Goal: Task Accomplishment & Management: Use online tool/utility

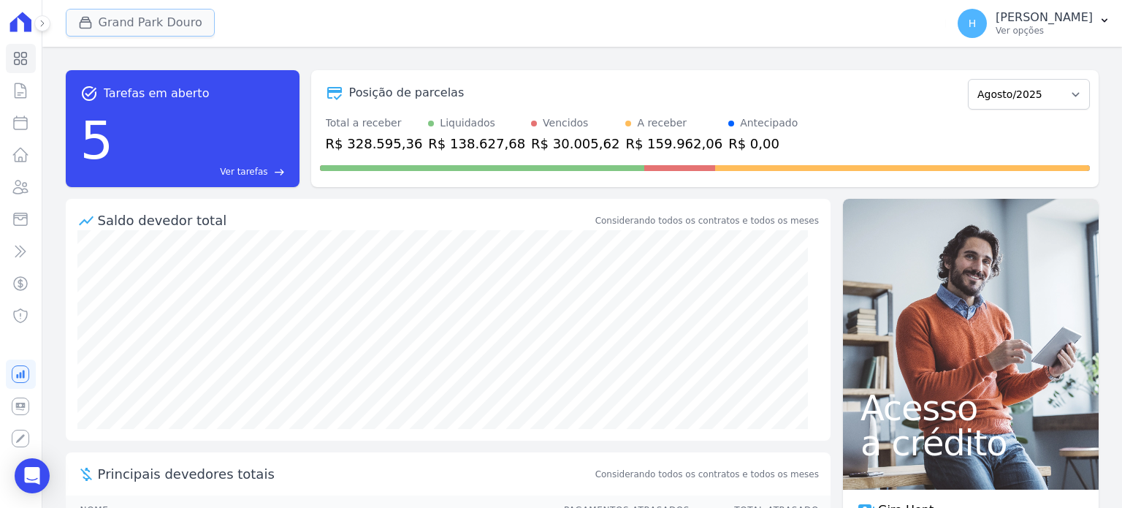
click at [102, 20] on button "Grand Park Douro" at bounding box center [140, 23] width 149 height 28
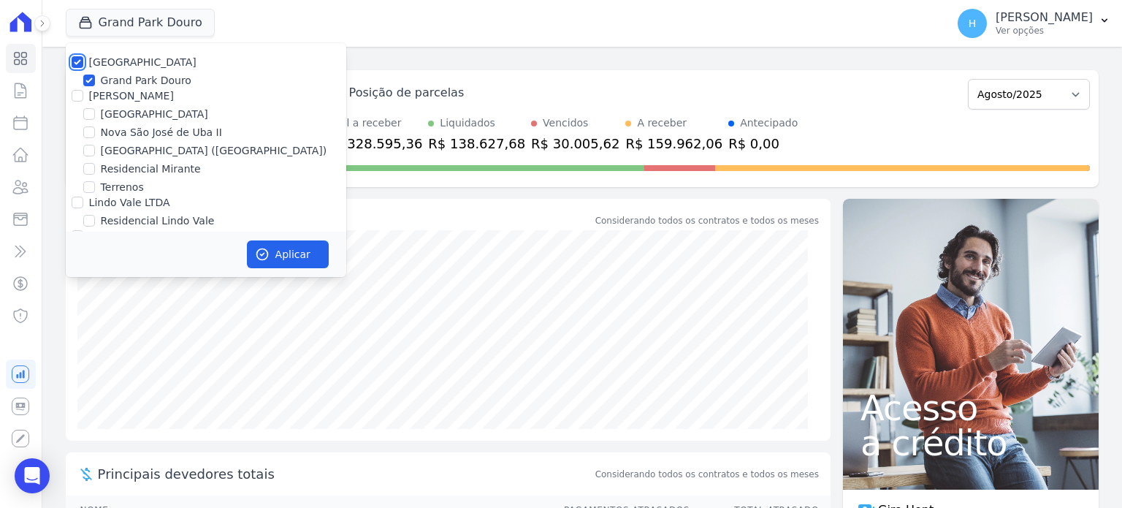
click at [76, 58] on input "[GEOGRAPHIC_DATA]" at bounding box center [78, 62] width 12 height 12
checkbox input "false"
click at [115, 183] on label "Terrenos" at bounding box center [122, 187] width 43 height 15
click at [95, 183] on input "Terrenos" at bounding box center [89, 187] width 12 height 12
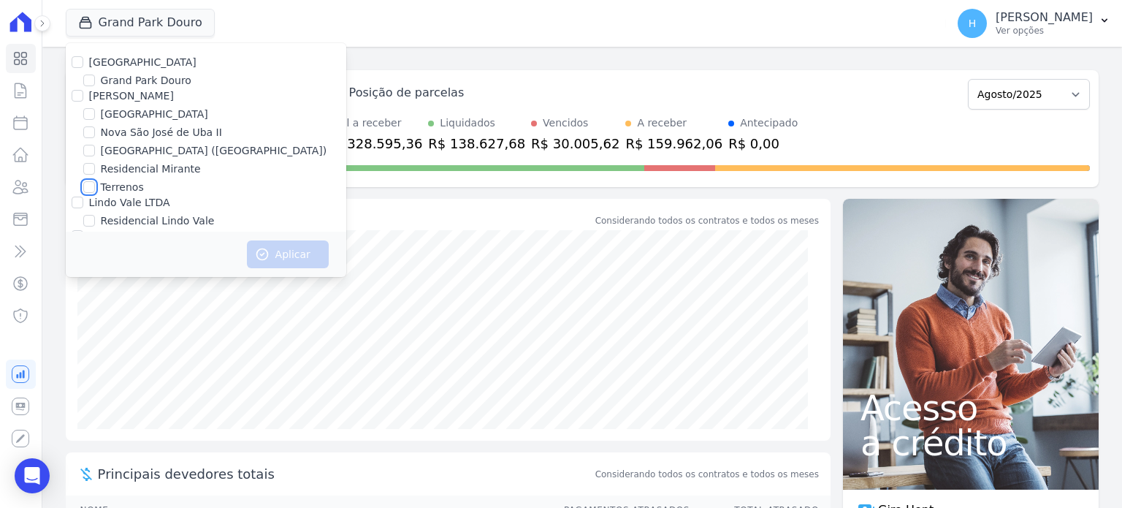
checkbox input "true"
click at [286, 251] on button "Aplicar" at bounding box center [288, 254] width 82 height 28
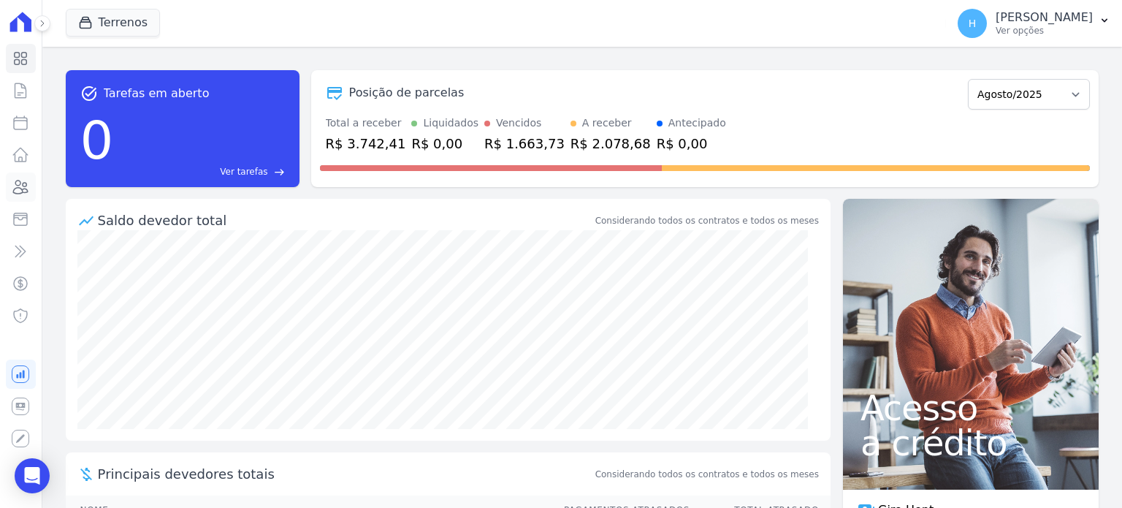
click at [23, 184] on icon at bounding box center [21, 186] width 15 height 13
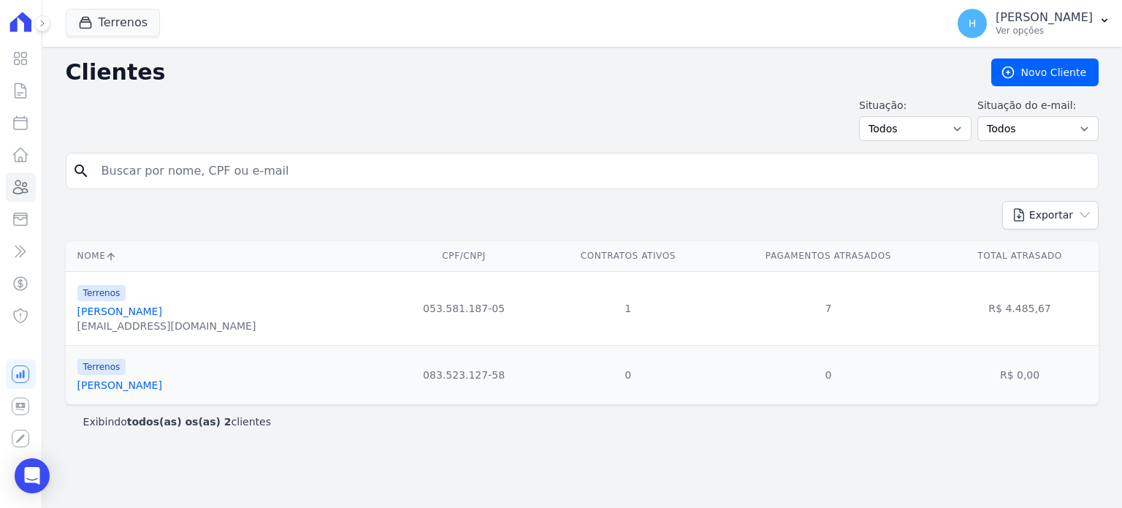
click at [222, 167] on input "search" at bounding box center [592, 170] width 999 height 29
paste input "[PERSON_NAME]"
type input "[PERSON_NAME]"
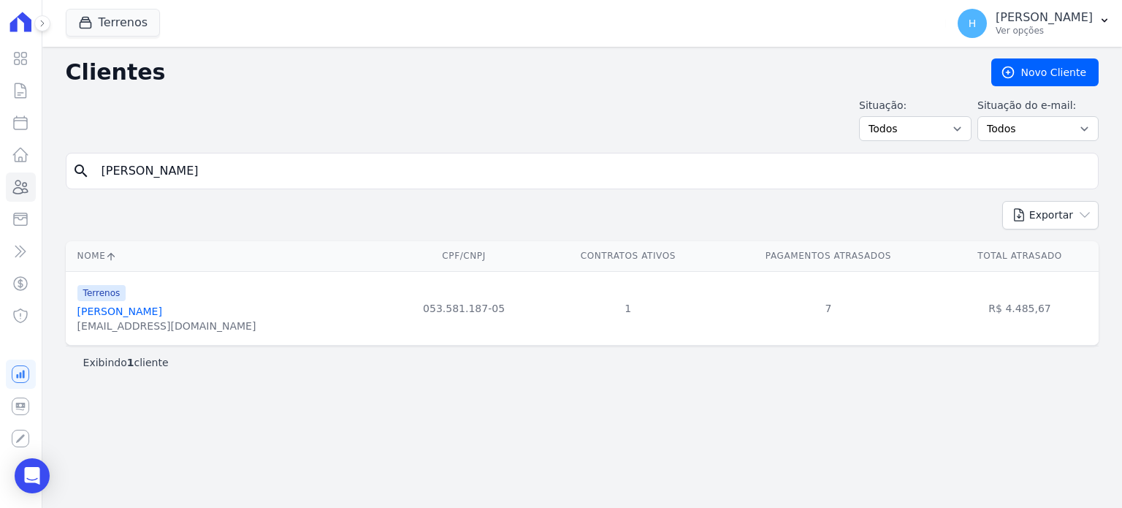
click at [162, 313] on link "[PERSON_NAME]" at bounding box center [119, 311] width 85 height 12
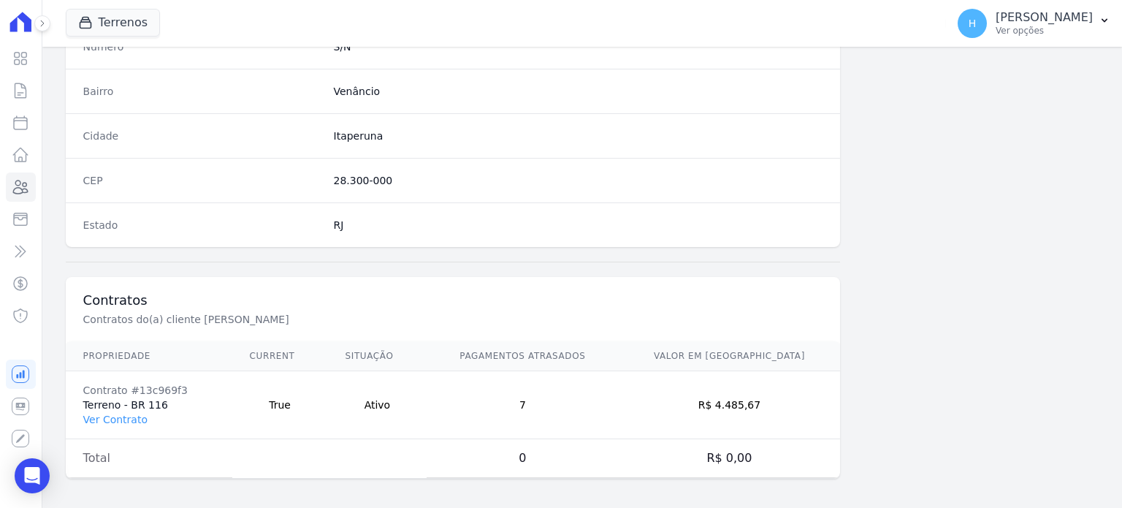
scroll to position [854, 0]
click at [125, 413] on link "Ver Contrato" at bounding box center [115, 419] width 64 height 12
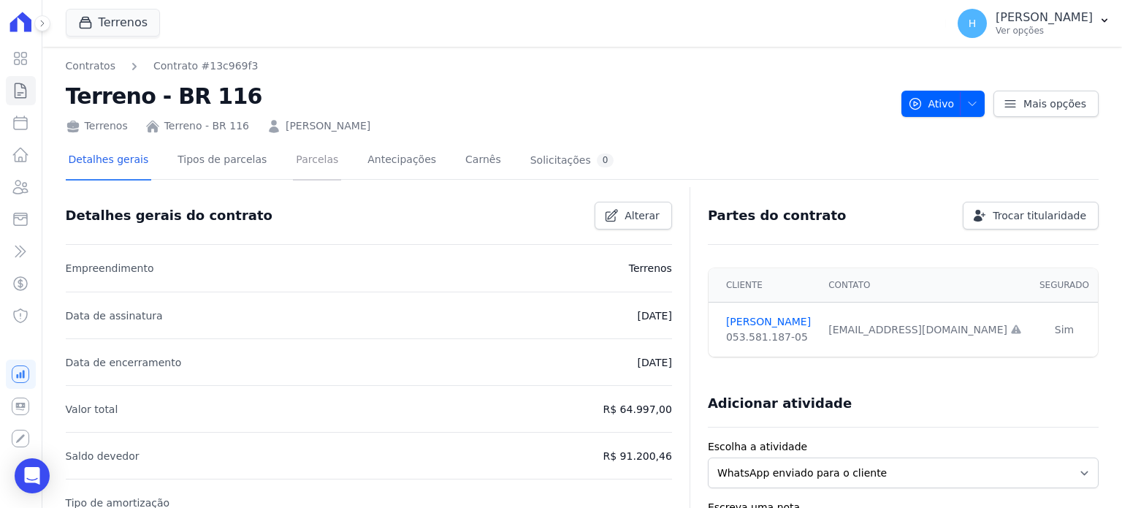
click at [293, 157] on link "Parcelas" at bounding box center [317, 161] width 48 height 39
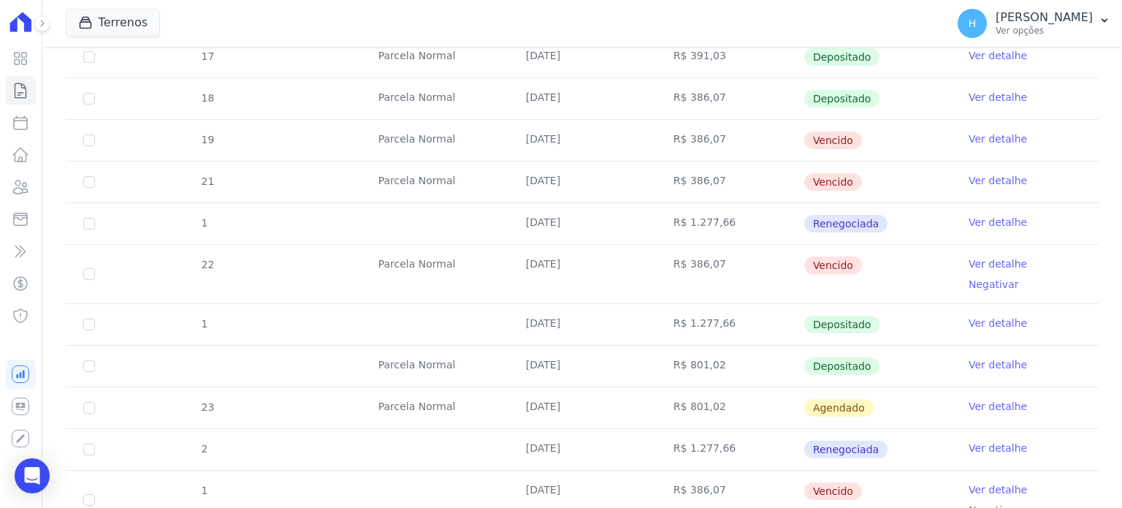
scroll to position [365, 0]
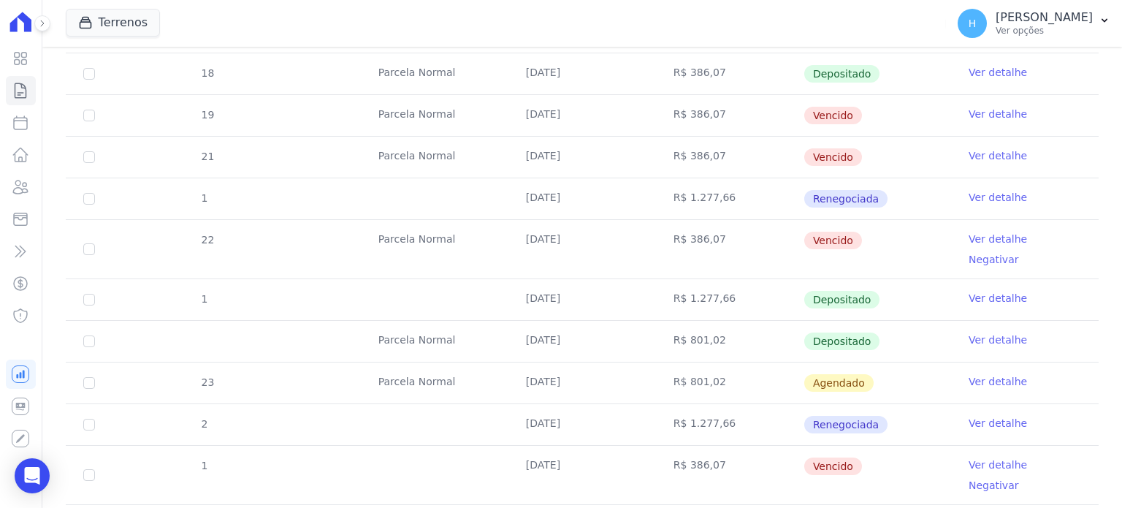
click at [1002, 108] on link "Ver detalhe" at bounding box center [998, 114] width 58 height 15
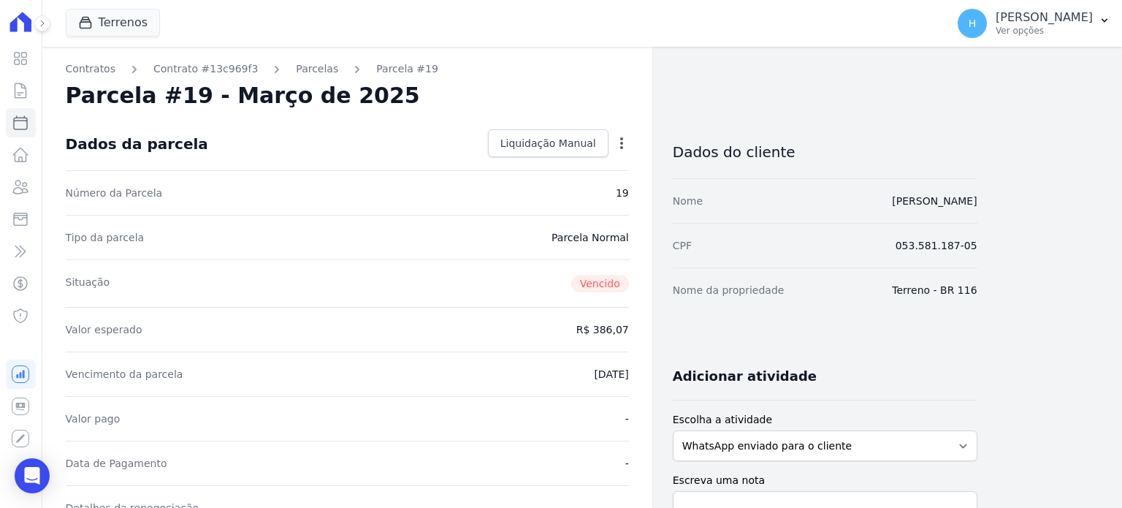
click at [622, 143] on icon "button" at bounding box center [621, 143] width 15 height 15
click at [296, 69] on link "Parcelas" at bounding box center [317, 68] width 42 height 15
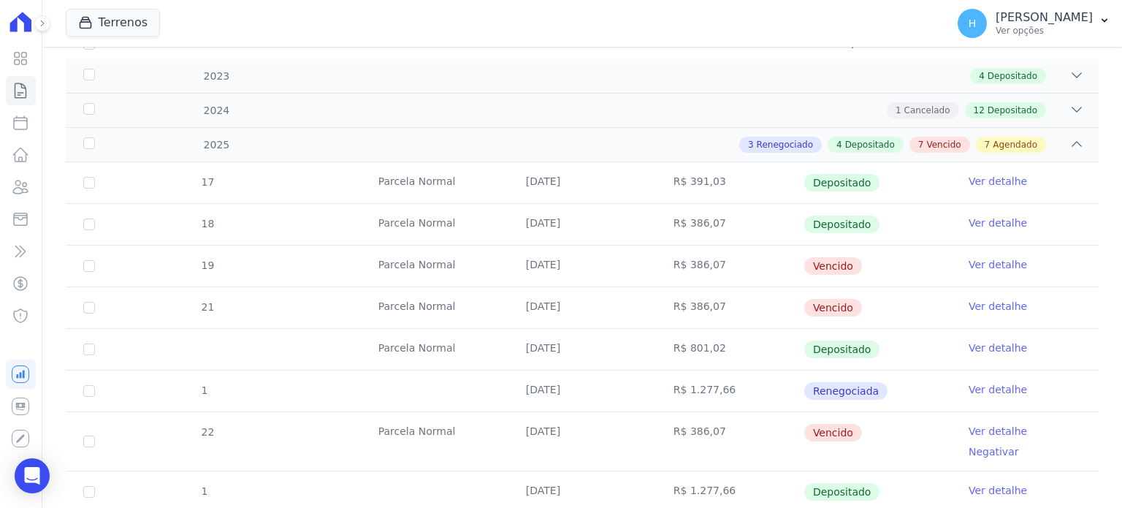
scroll to position [365, 0]
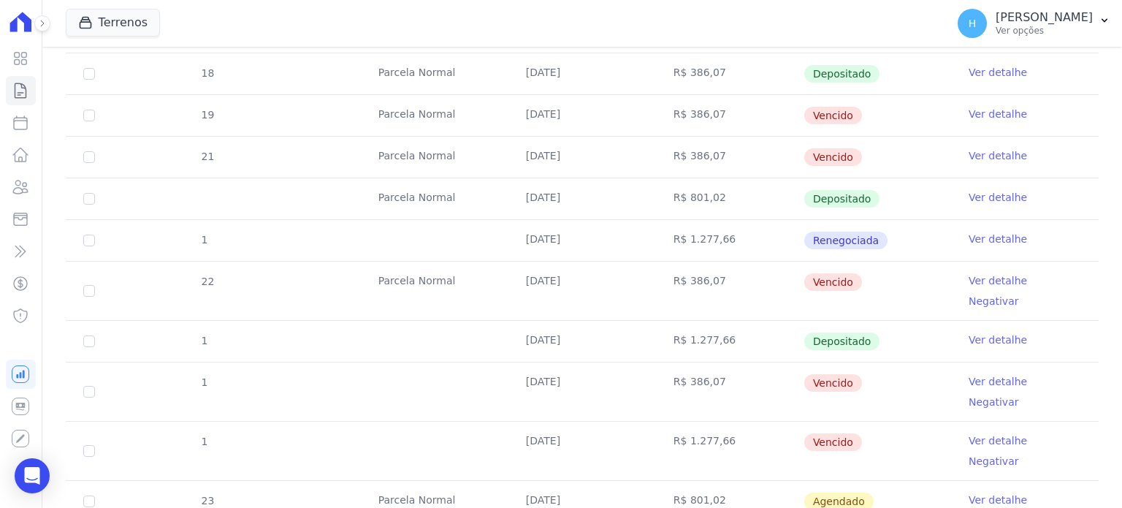
click at [987, 282] on link "Ver detalhe" at bounding box center [998, 280] width 58 height 15
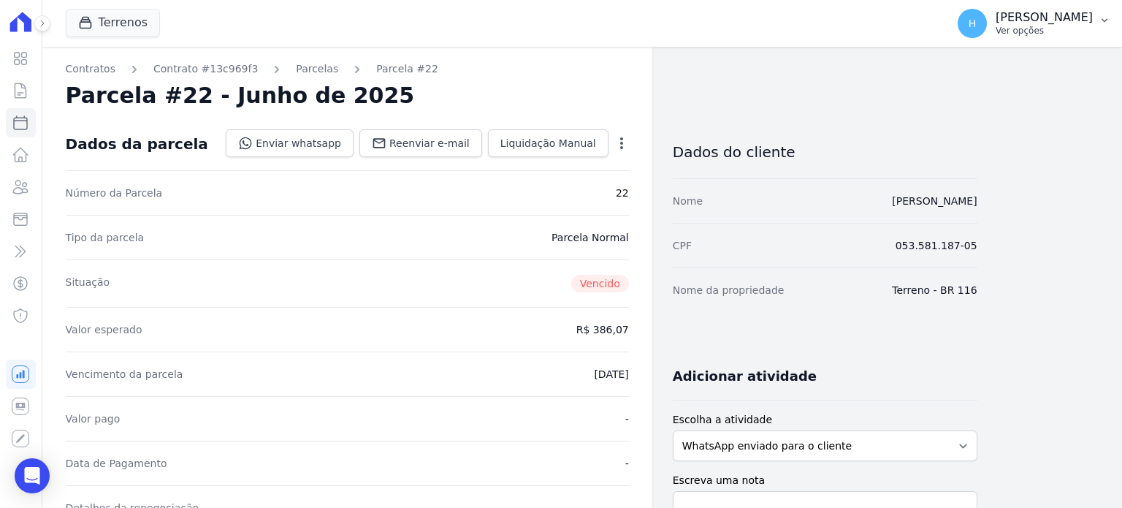
click at [1098, 20] on button "H Hellen Vilaça Ver opções" at bounding box center [1034, 23] width 176 height 41
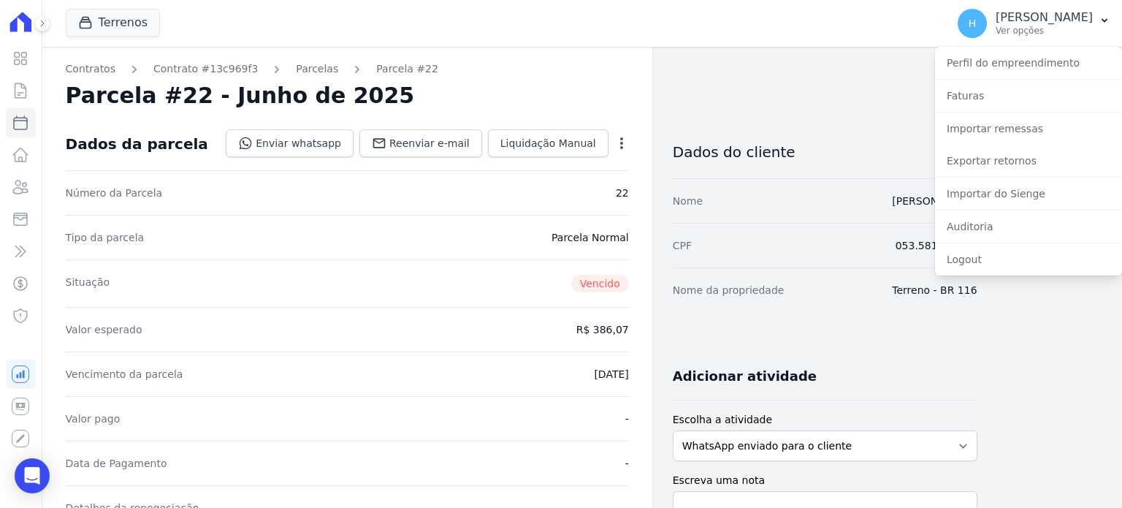
click at [620, 148] on icon "button" at bounding box center [621, 143] width 15 height 15
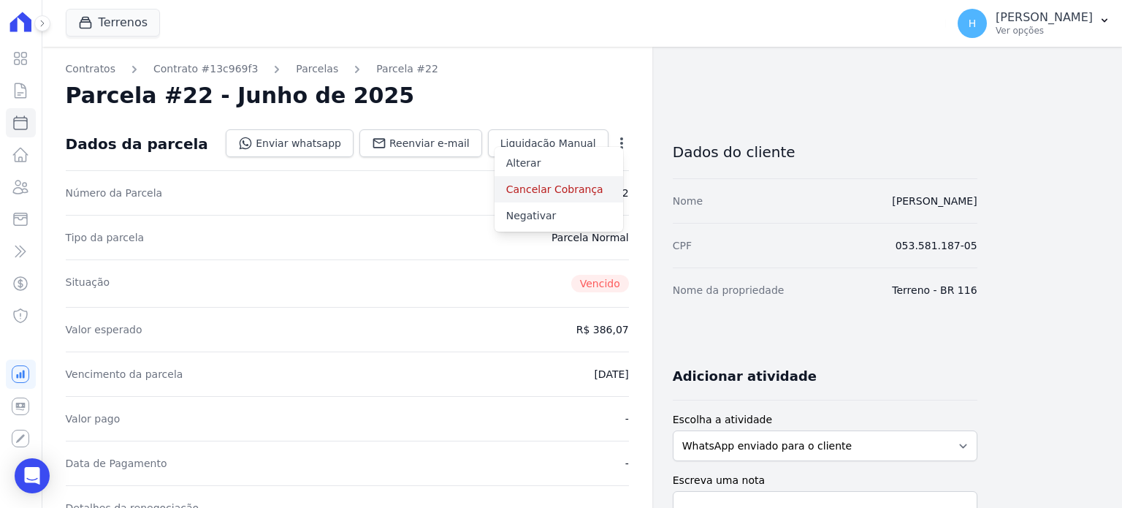
click at [552, 194] on link "Cancelar Cobrança" at bounding box center [559, 189] width 129 height 26
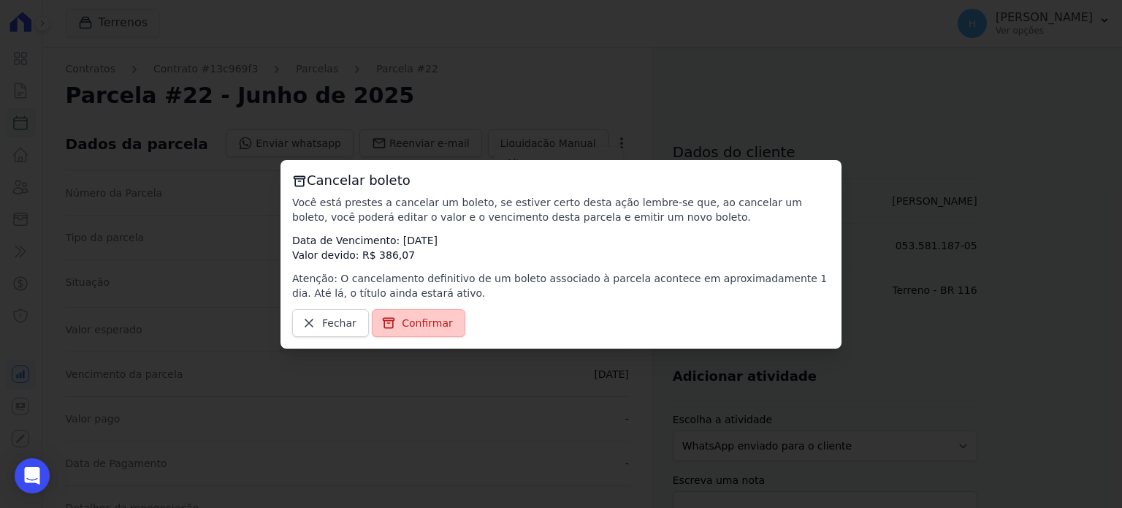
click at [431, 312] on link "Confirmar" at bounding box center [419, 323] width 94 height 28
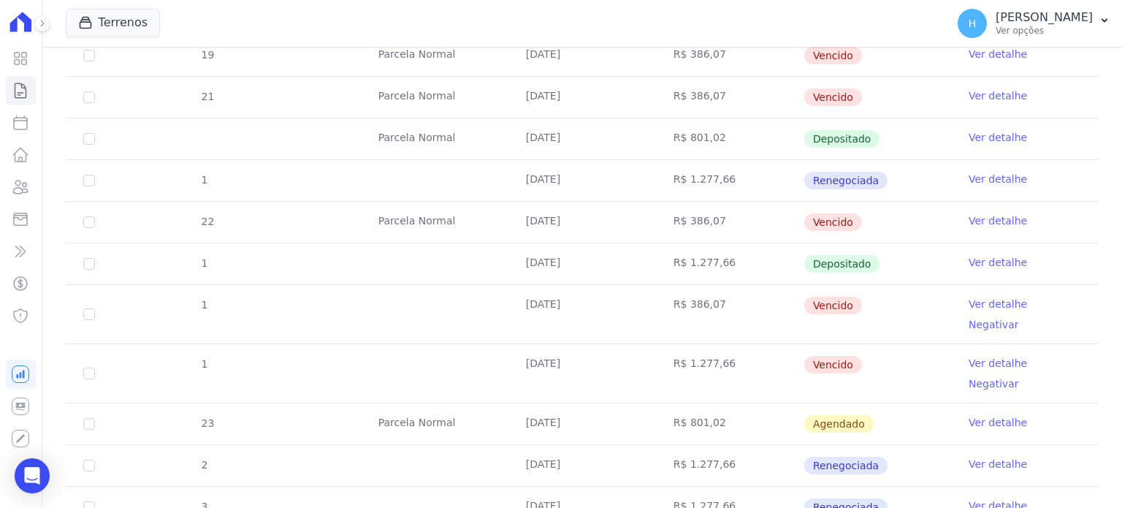
scroll to position [438, 0]
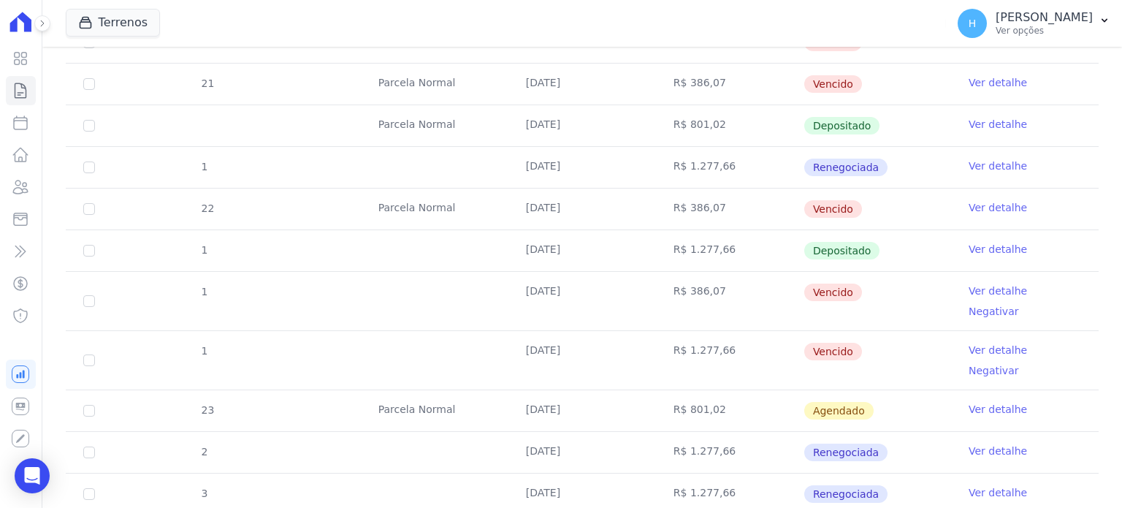
click at [976, 288] on link "Ver detalhe" at bounding box center [998, 290] width 58 height 15
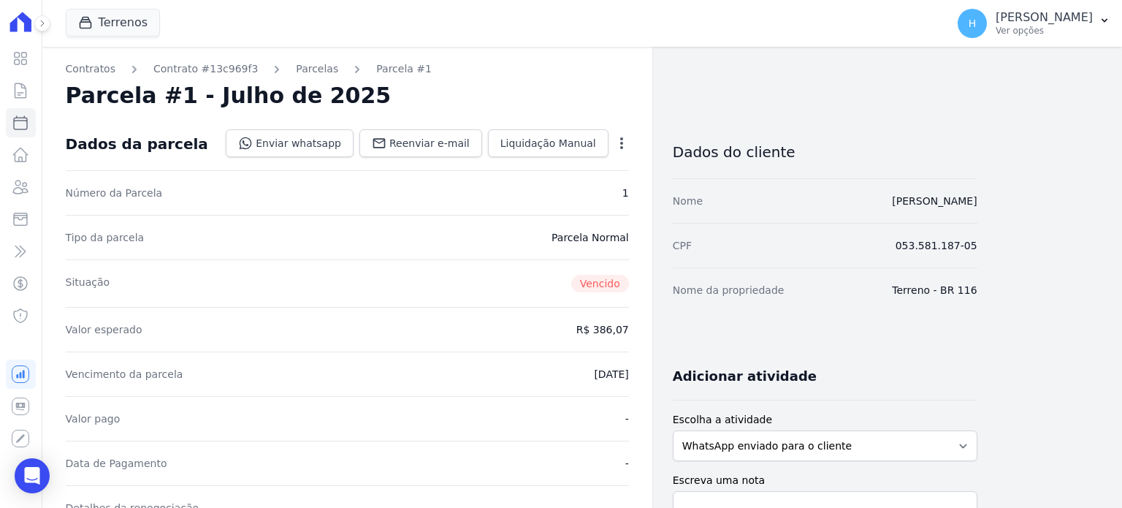
click at [618, 136] on icon "button" at bounding box center [621, 143] width 15 height 15
click at [554, 183] on link "Cancelar Cobrança" at bounding box center [559, 189] width 129 height 26
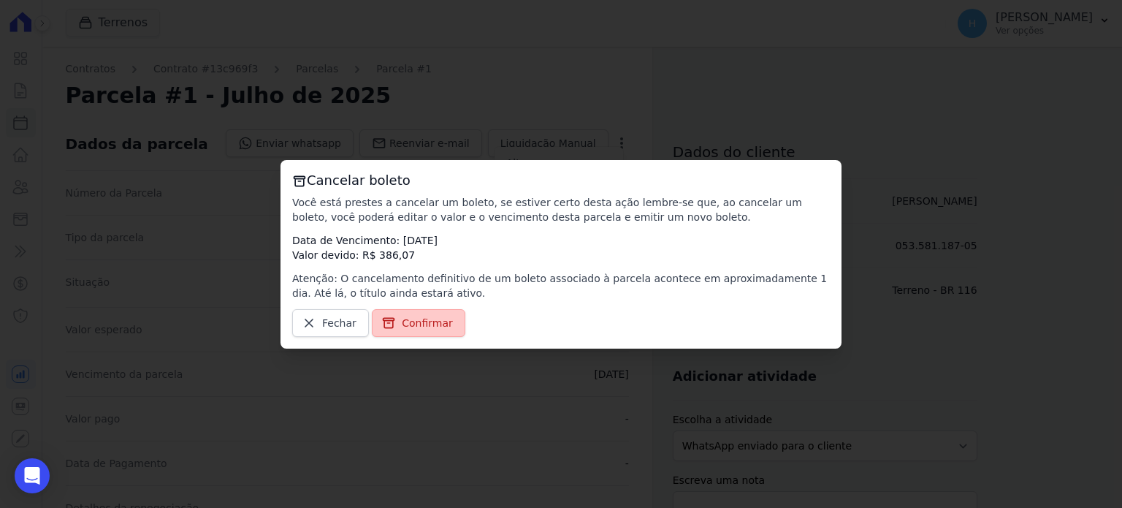
click at [416, 324] on span "Confirmar" at bounding box center [427, 323] width 51 height 15
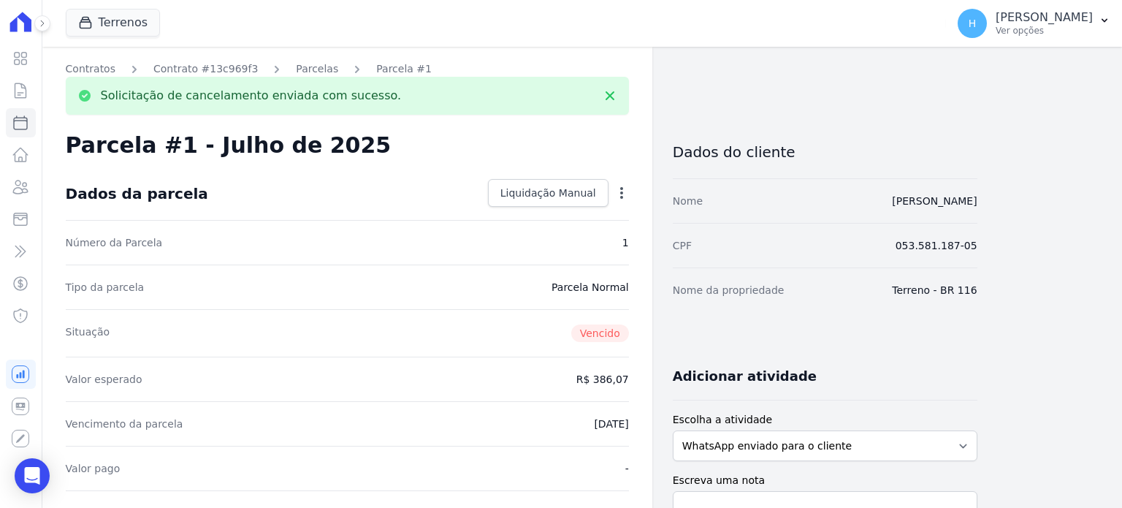
click at [296, 69] on link "Parcelas" at bounding box center [317, 68] width 42 height 15
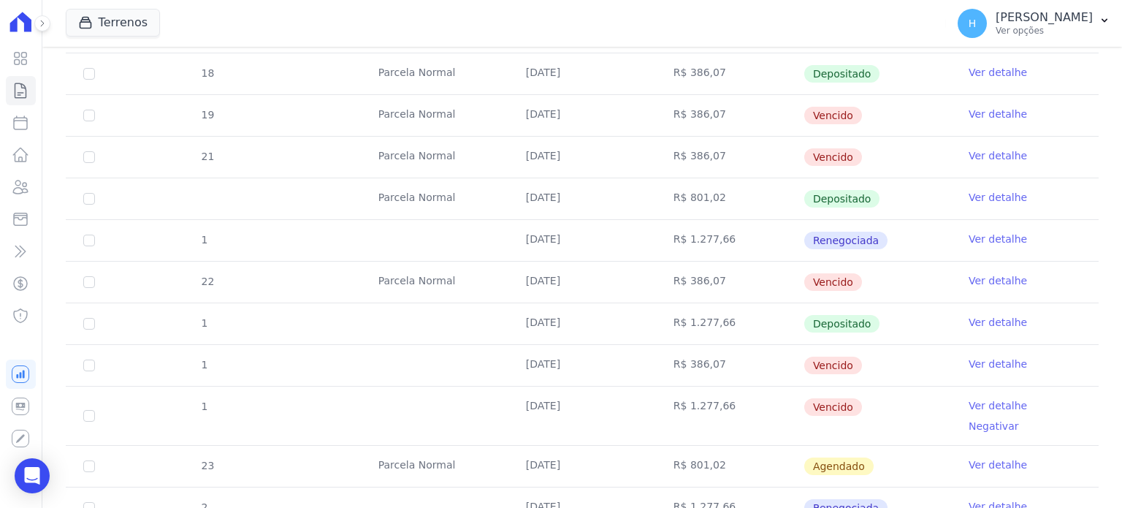
scroll to position [438, 0]
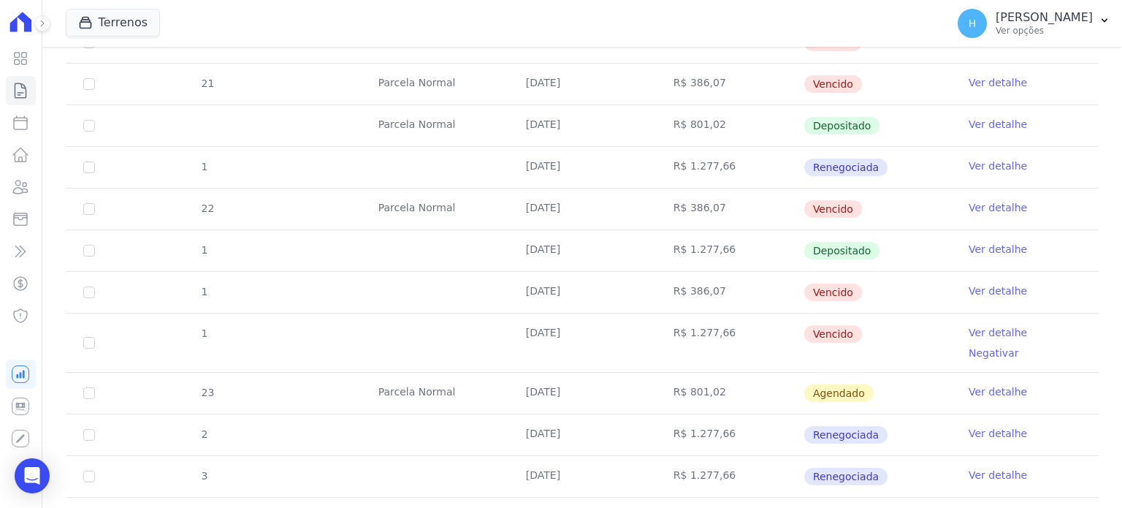
click at [987, 334] on link "Ver detalhe" at bounding box center [998, 332] width 58 height 15
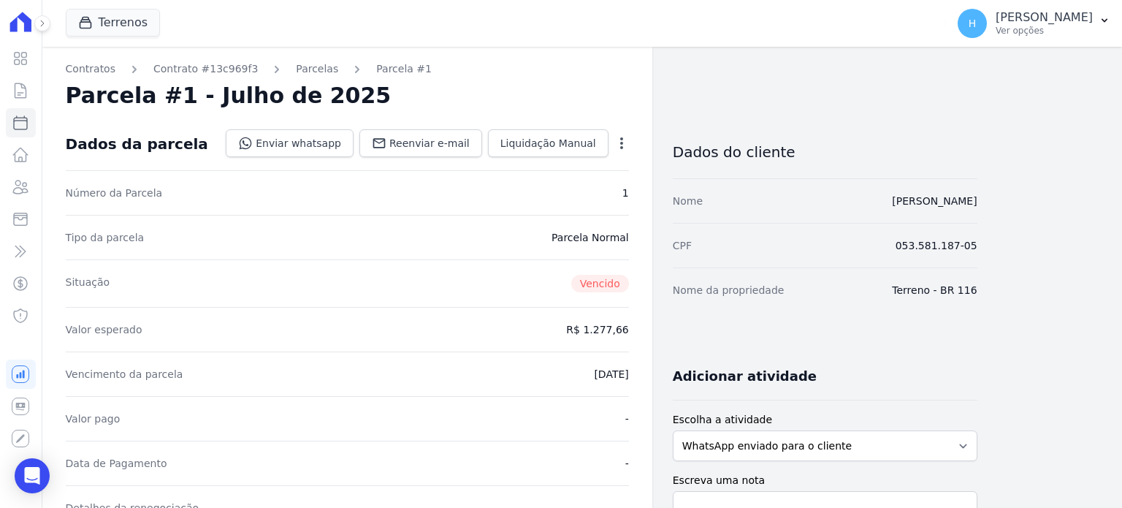
click at [626, 137] on icon "button" at bounding box center [621, 143] width 15 height 15
click at [576, 189] on link "Cancelar Cobrança" at bounding box center [559, 189] width 129 height 26
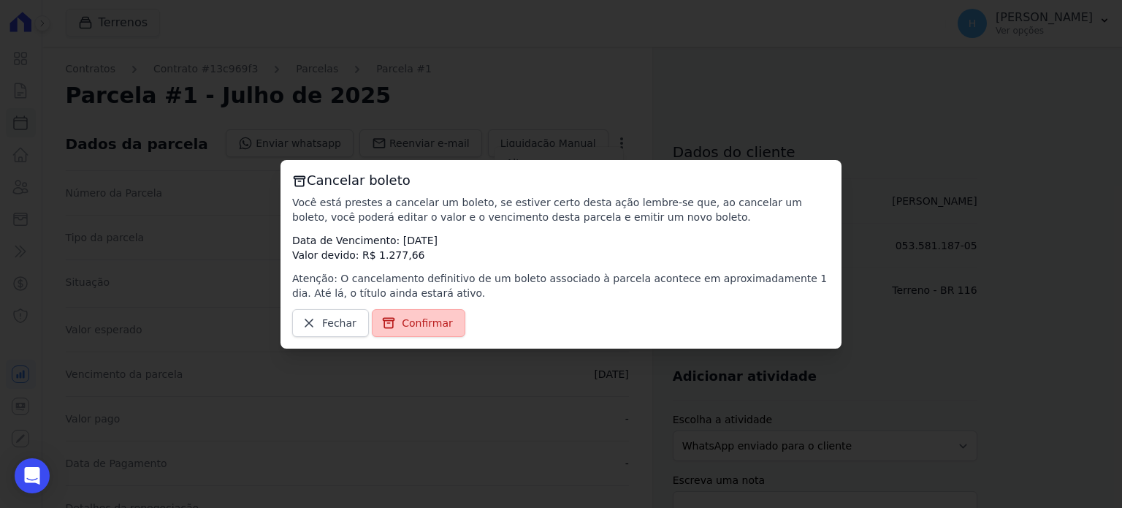
click at [437, 329] on span "Confirmar" at bounding box center [427, 323] width 51 height 15
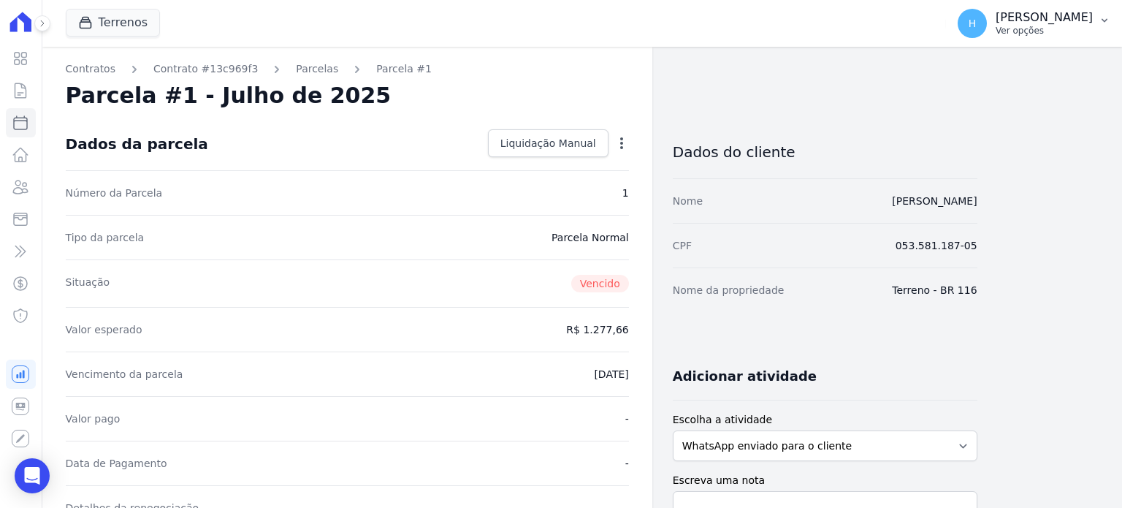
click at [1081, 15] on p "[PERSON_NAME]" at bounding box center [1044, 17] width 97 height 15
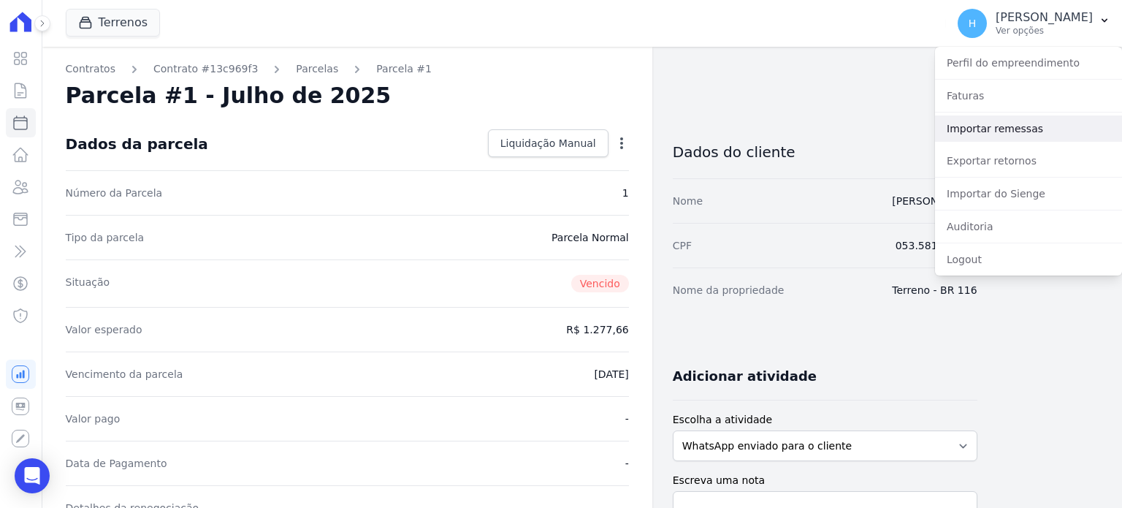
click at [994, 125] on link "Importar remessas" at bounding box center [1028, 128] width 187 height 26
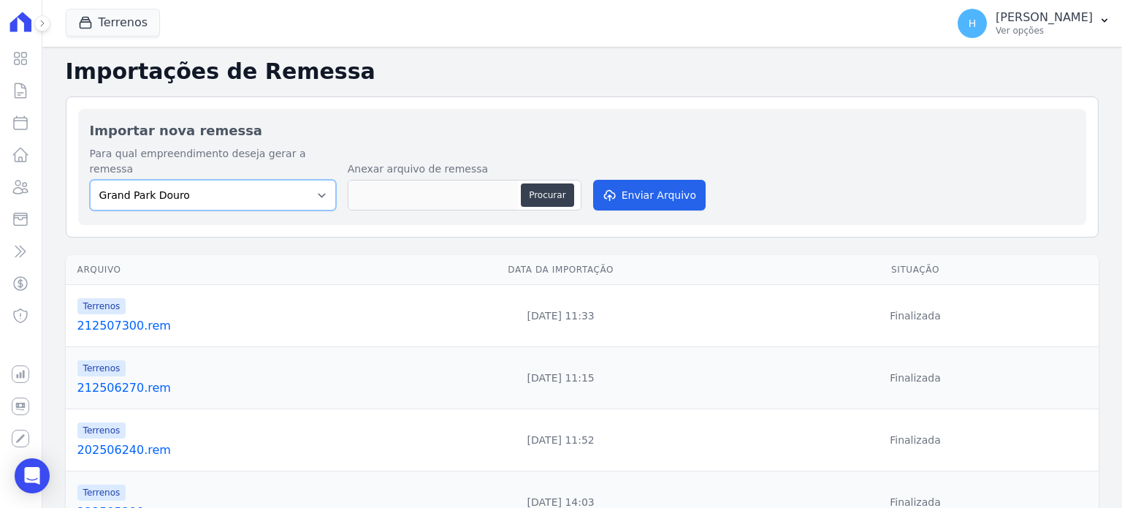
click at [240, 183] on select "[GEOGRAPHIC_DATA] Douro [GEOGRAPHIC_DATA] [GEOGRAPHIC_DATA] ([GEOGRAPHIC_DATA])…" at bounding box center [213, 195] width 246 height 31
select select "334b85b4-cb93-4621-9dac-d72dedc5ef40"
click at [90, 180] on select "[GEOGRAPHIC_DATA] Douro [GEOGRAPHIC_DATA] [GEOGRAPHIC_DATA] ([GEOGRAPHIC_DATA])…" at bounding box center [213, 195] width 246 height 31
click at [540, 183] on button "Procurar" at bounding box center [547, 194] width 53 height 23
type input "202508280.rem"
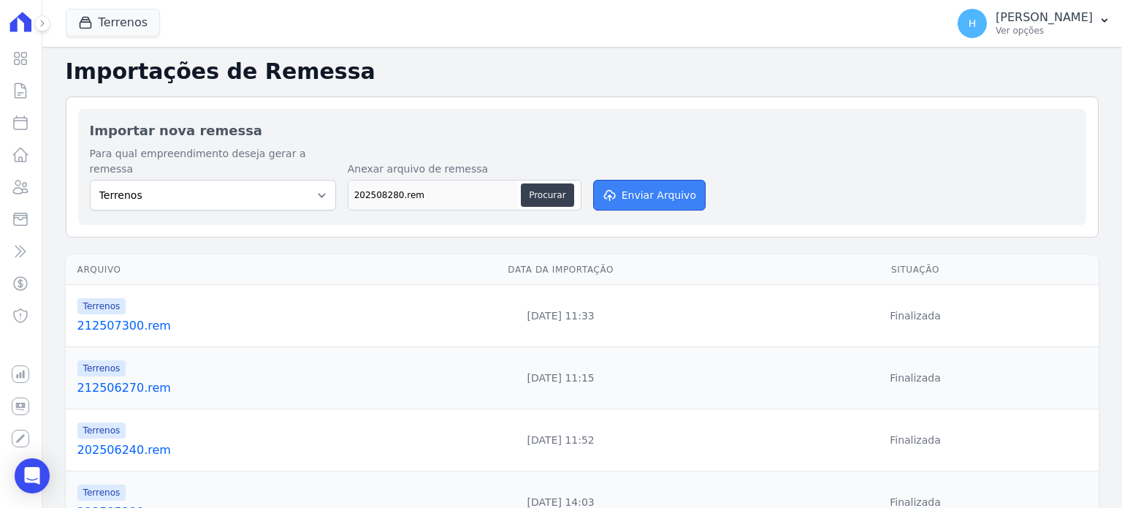
click at [640, 180] on button "Enviar Arquivo" at bounding box center [649, 195] width 113 height 31
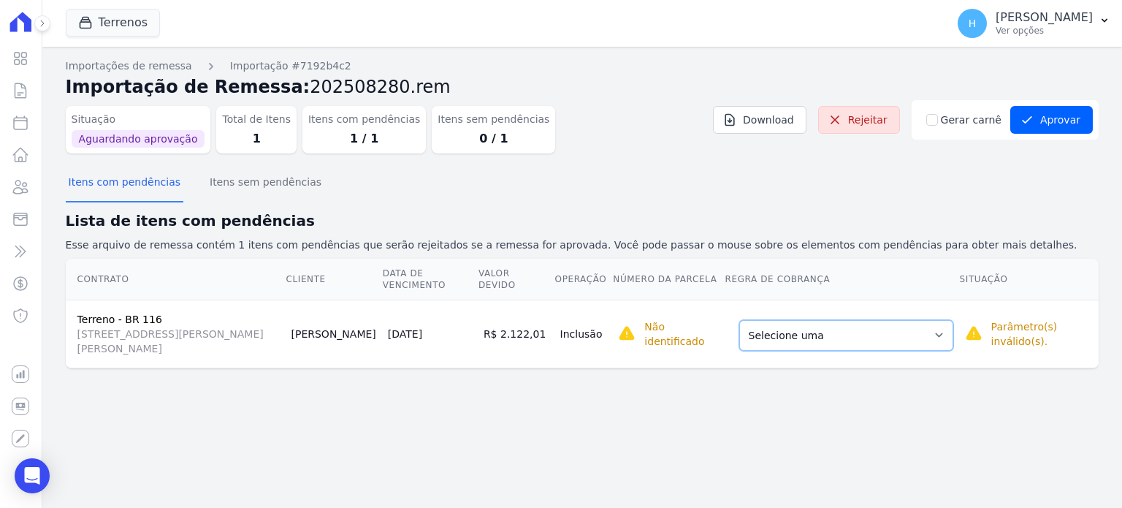
click at [845, 325] on select "Selecione uma Nova Parcela Avulsa Parcela Avulsa Existente Intercalada (9 X R$ …" at bounding box center [846, 335] width 214 height 31
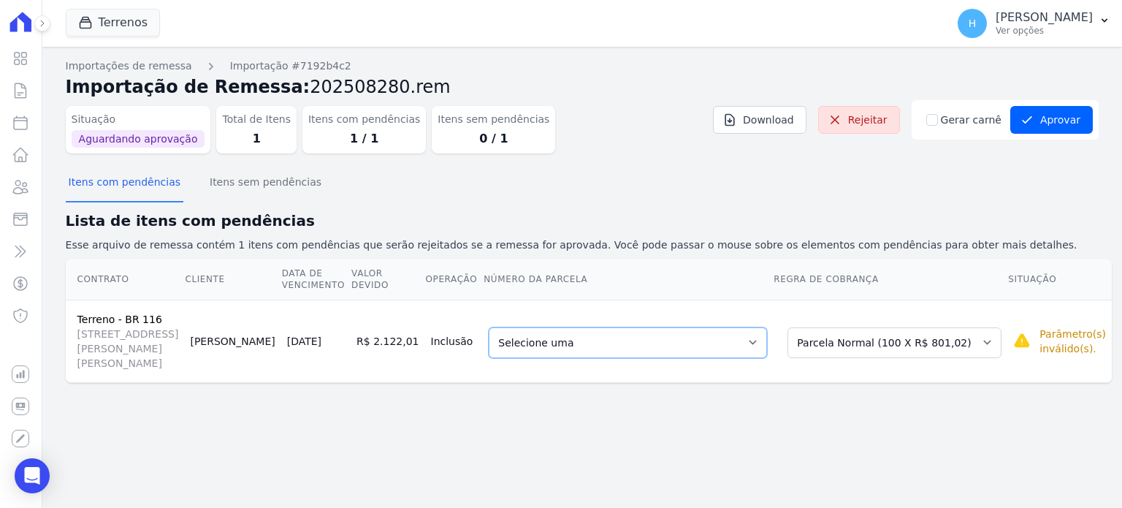
click at [696, 347] on select "Selecione uma 19 - 20/03/2025 - R$ 386,07 - Vencido 21 - 20/05/2025 - R$ 386,07…" at bounding box center [628, 342] width 278 height 31
click at [1094, 21] on button "H Hellen Vilaça Ver opções" at bounding box center [1034, 23] width 176 height 41
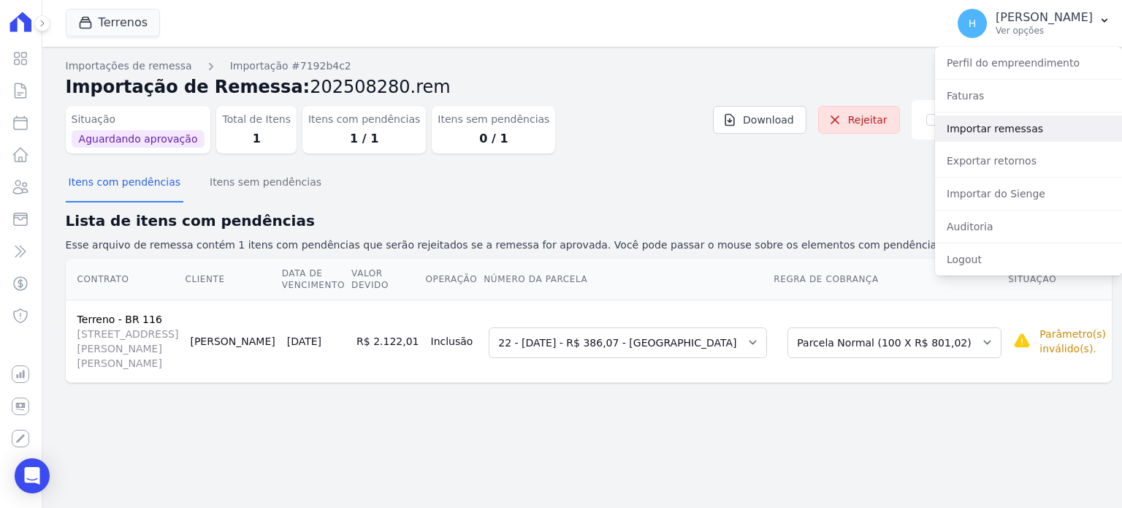
click at [1021, 134] on link "Importar remessas" at bounding box center [1028, 128] width 187 height 26
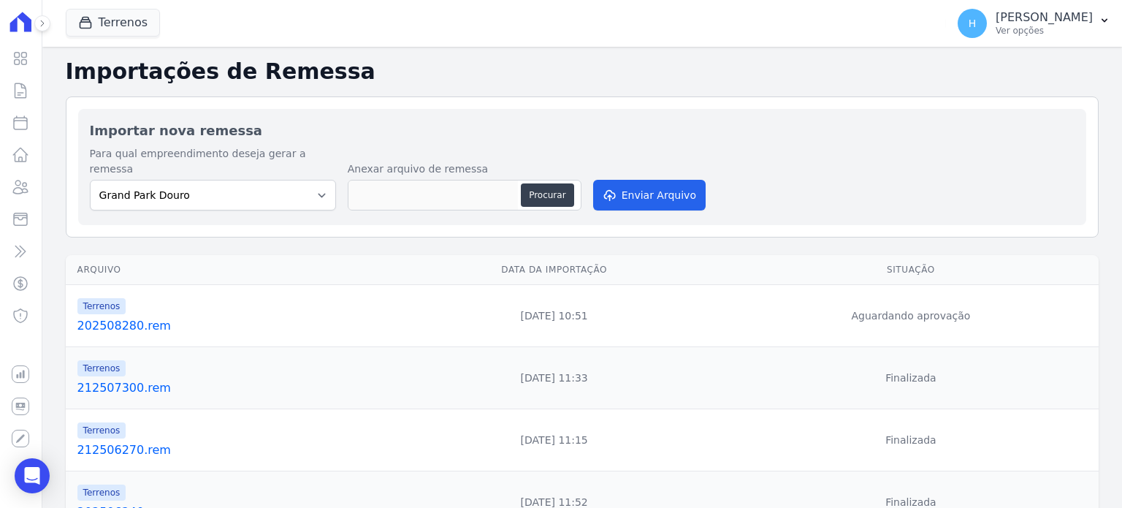
click at [105, 317] on link "202508280.rem" at bounding box center [228, 326] width 302 height 18
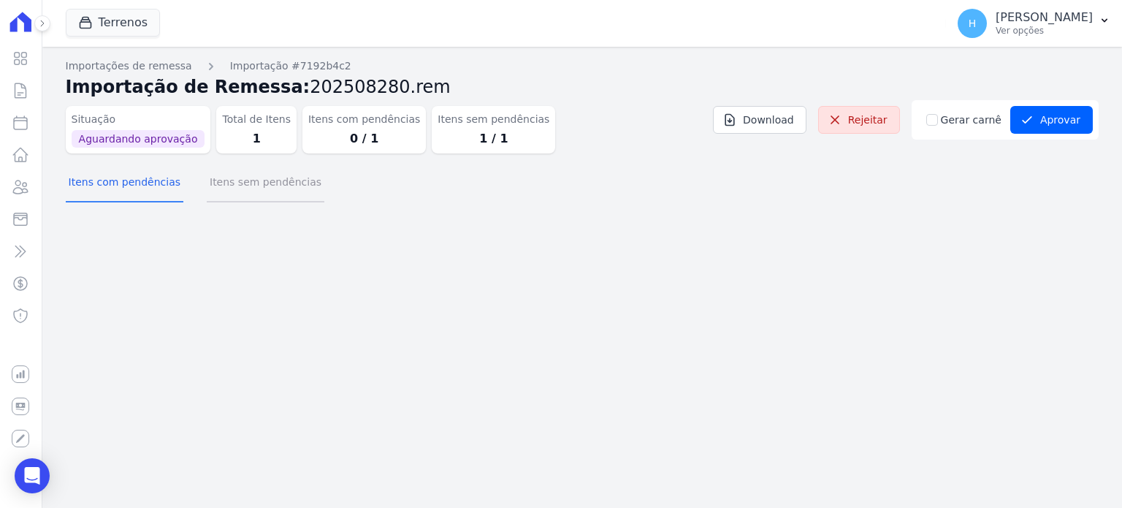
click at [276, 192] on button "Itens sem pendências" at bounding box center [266, 183] width 118 height 38
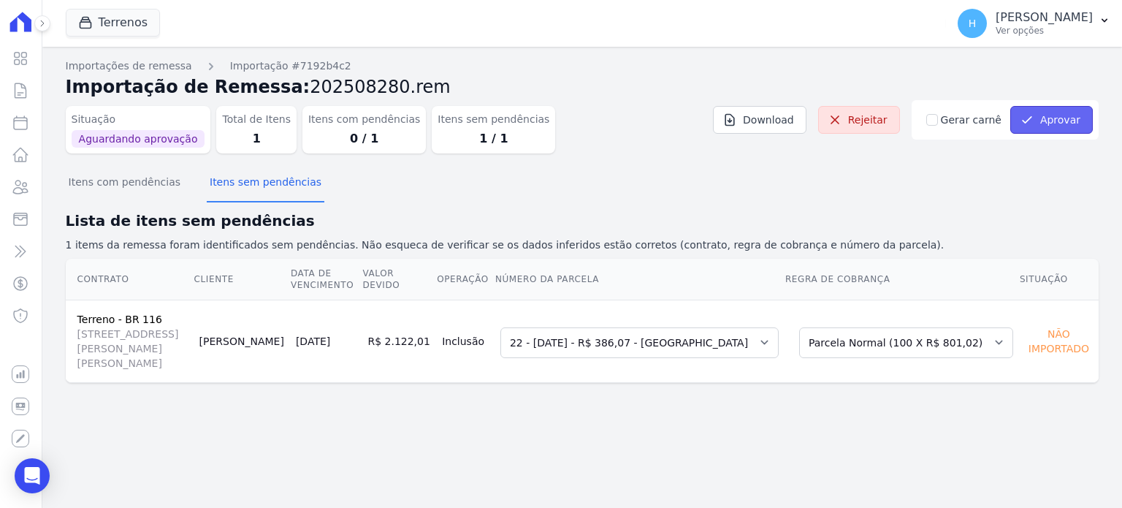
click at [1059, 122] on button "Aprovar" at bounding box center [1051, 120] width 83 height 28
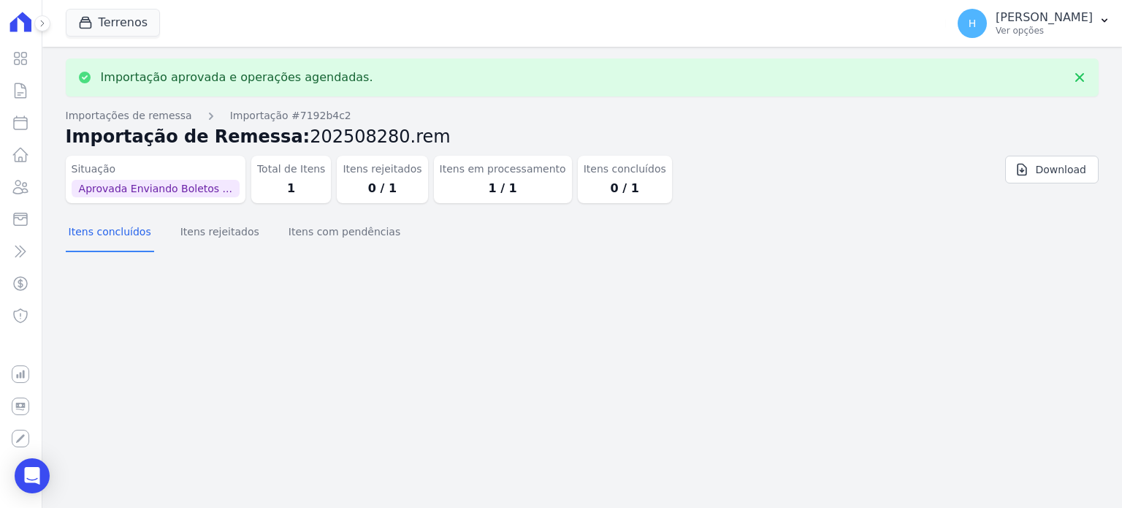
click at [1094, 20] on button "H Hellen Vilaça Ver opções" at bounding box center [1034, 23] width 176 height 41
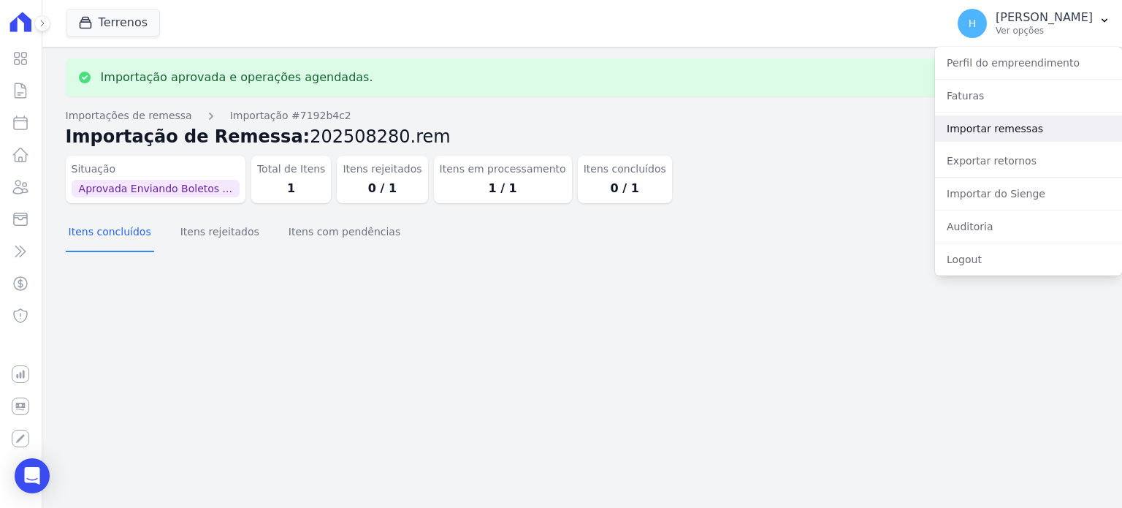
click at [985, 130] on link "Importar remessas" at bounding box center [1028, 128] width 187 height 26
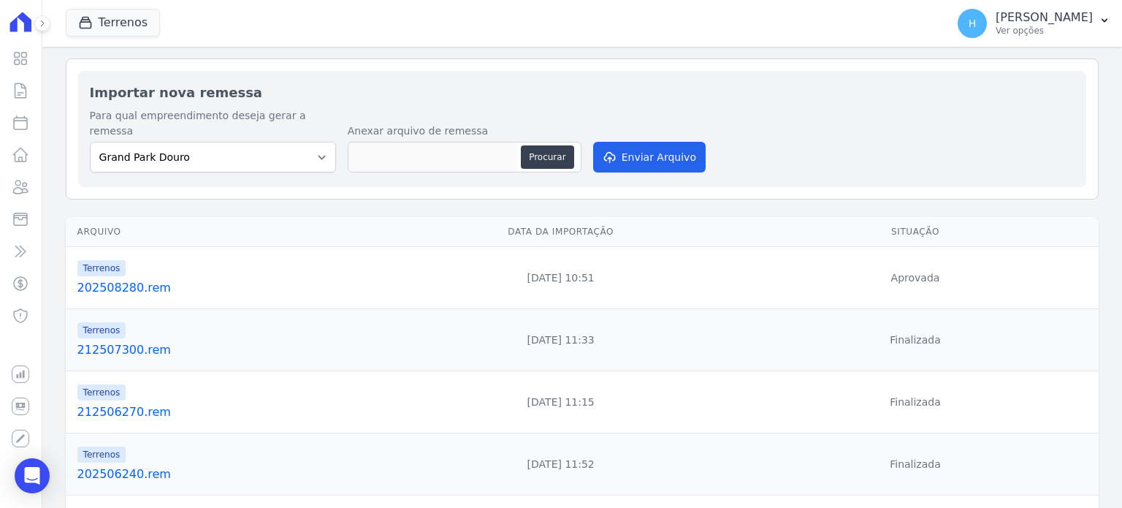
scroll to position [73, 0]
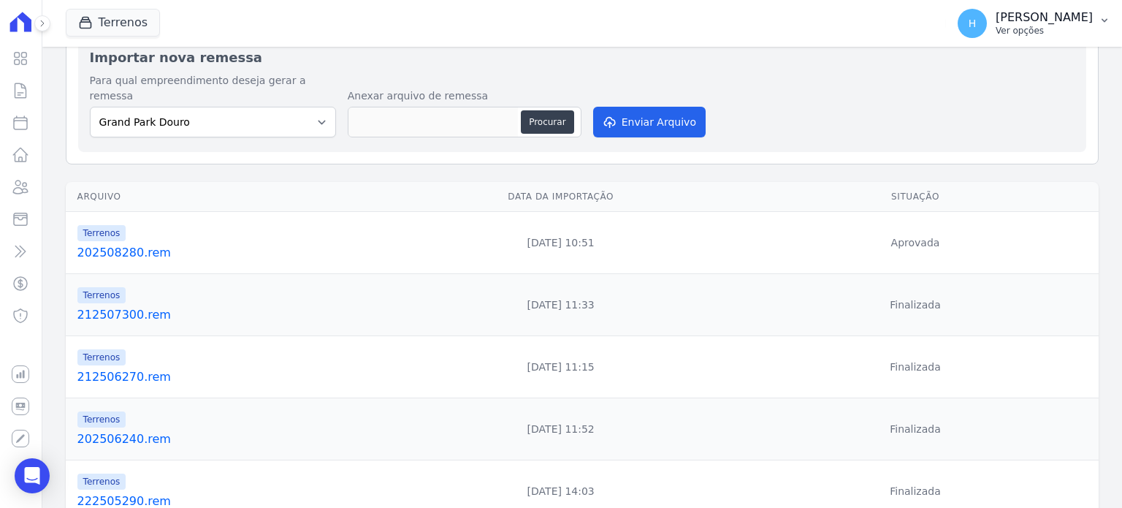
click at [1087, 22] on p "[PERSON_NAME]" at bounding box center [1044, 17] width 97 height 15
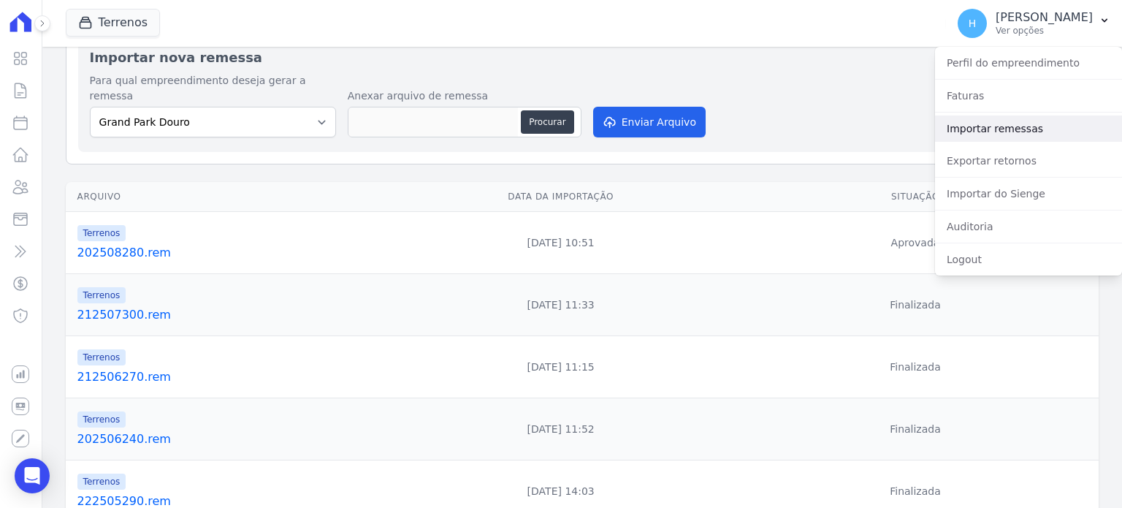
click at [1024, 131] on link "Importar remessas" at bounding box center [1028, 128] width 187 height 26
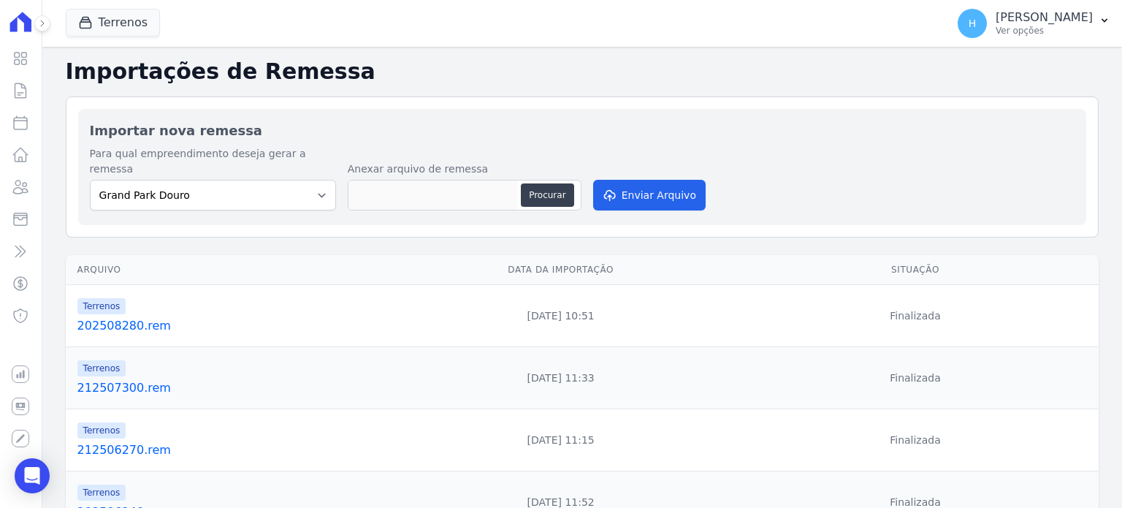
click at [102, 317] on link "202508280.rem" at bounding box center [230, 326] width 307 height 18
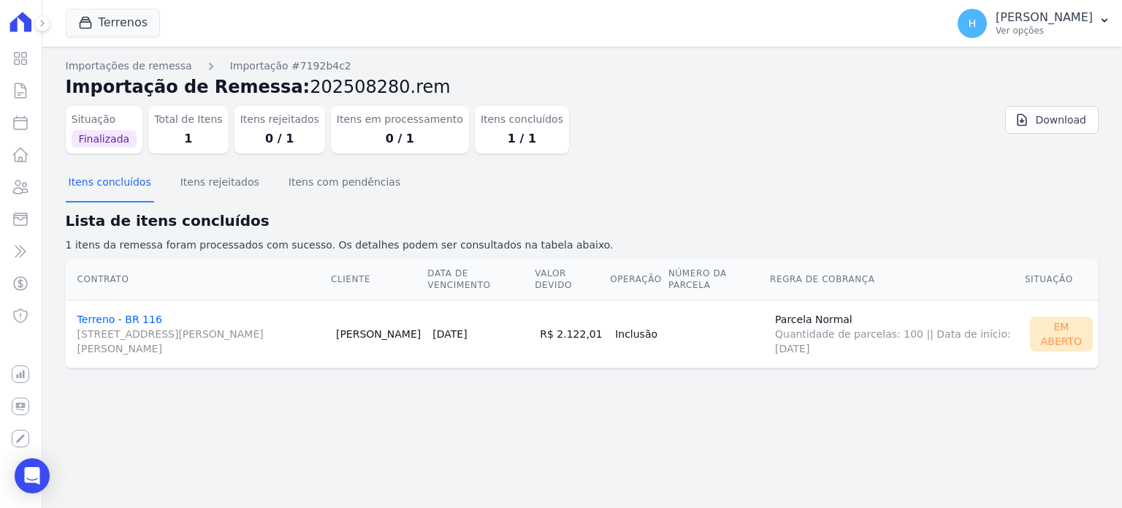
click at [102, 313] on link "Terreno - BR 116 Rua Silveira Brum, 22, 22, Centro" at bounding box center [200, 334] width 247 height 42
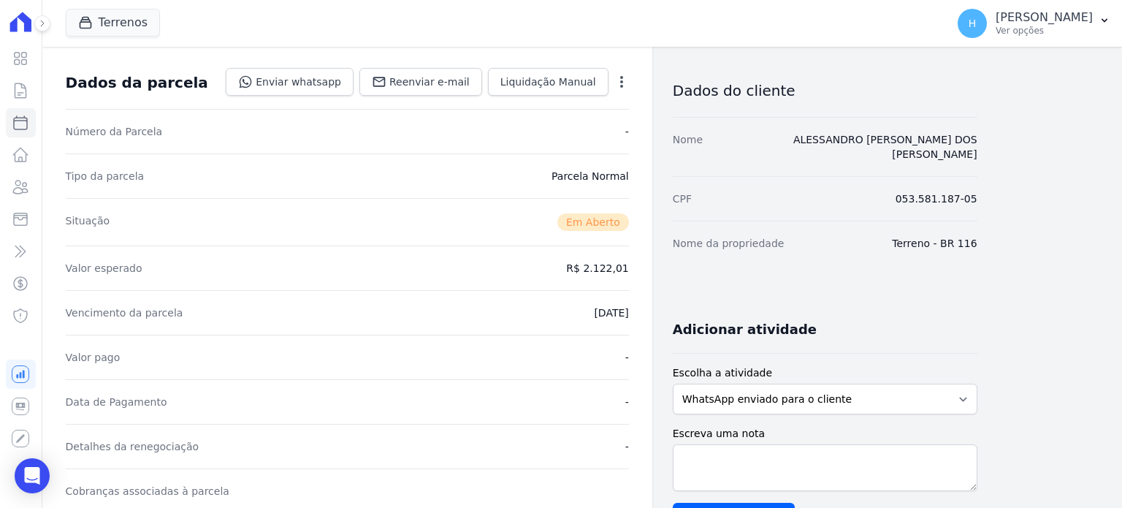
scroll to position [292, 0]
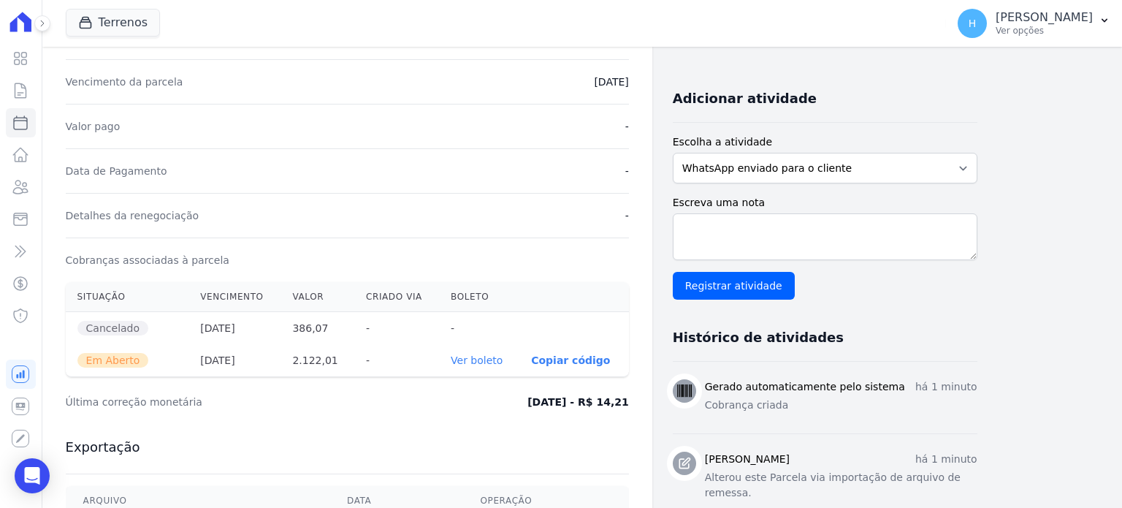
click at [484, 361] on link "Ver boleto" at bounding box center [477, 360] width 52 height 12
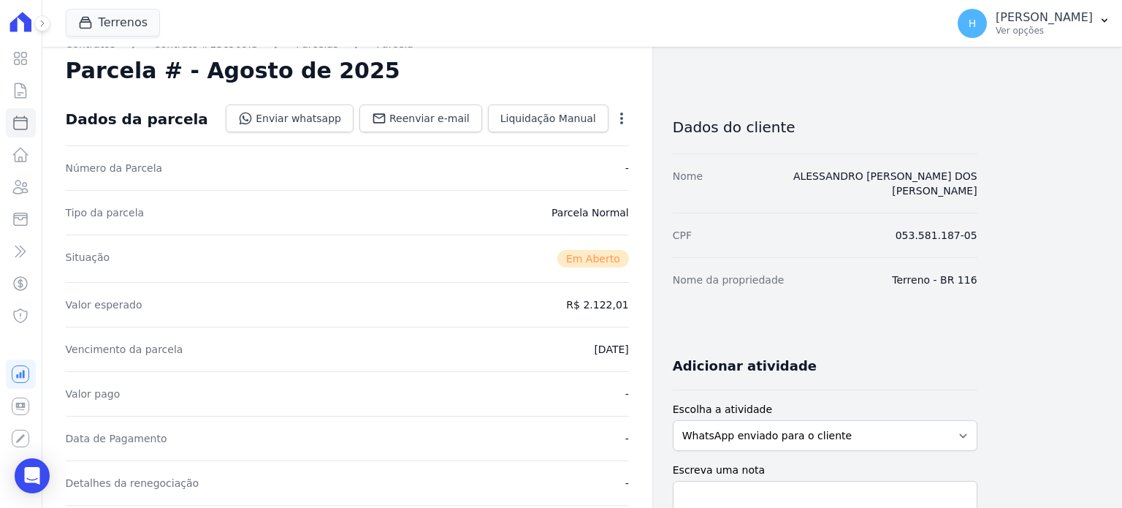
scroll to position [0, 0]
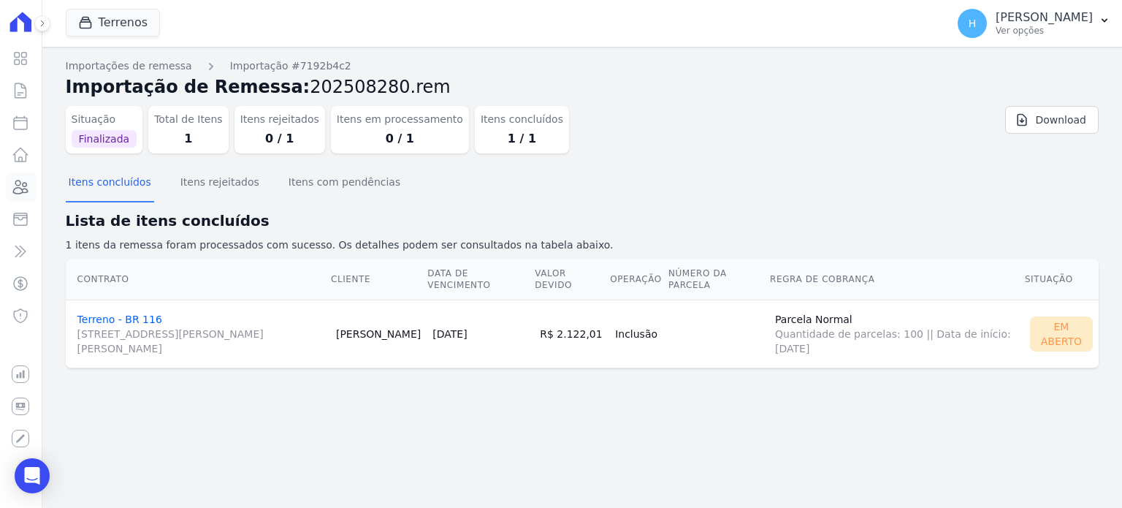
click at [27, 198] on link "Clientes" at bounding box center [21, 186] width 30 height 29
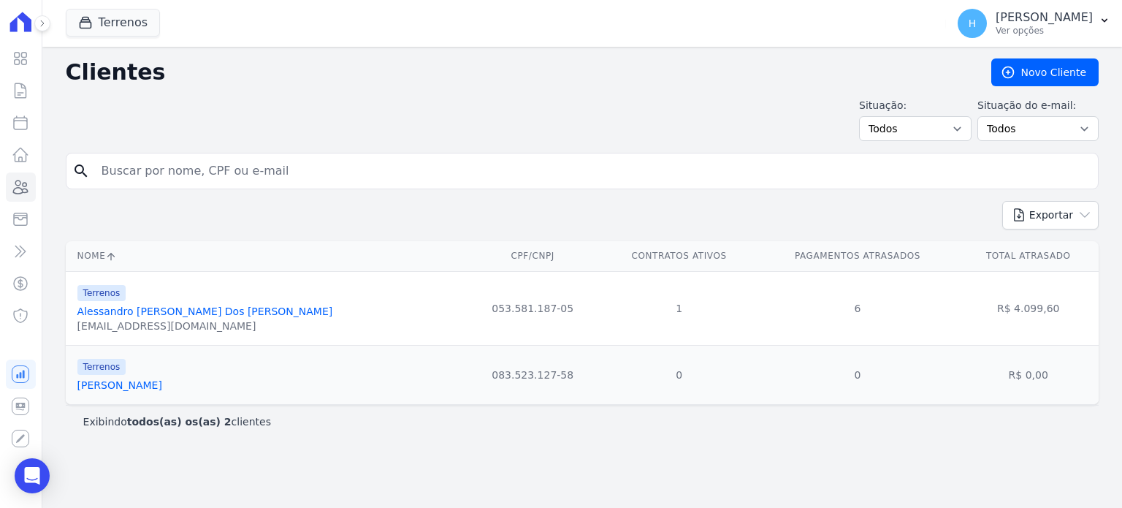
click at [226, 313] on link "[PERSON_NAME]" at bounding box center [205, 311] width 256 height 12
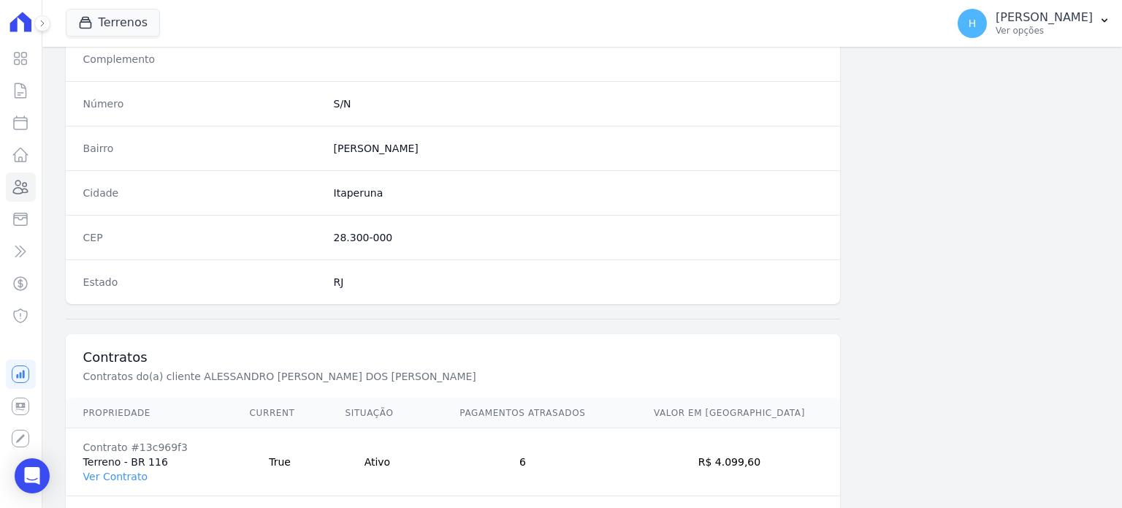
scroll to position [854, 0]
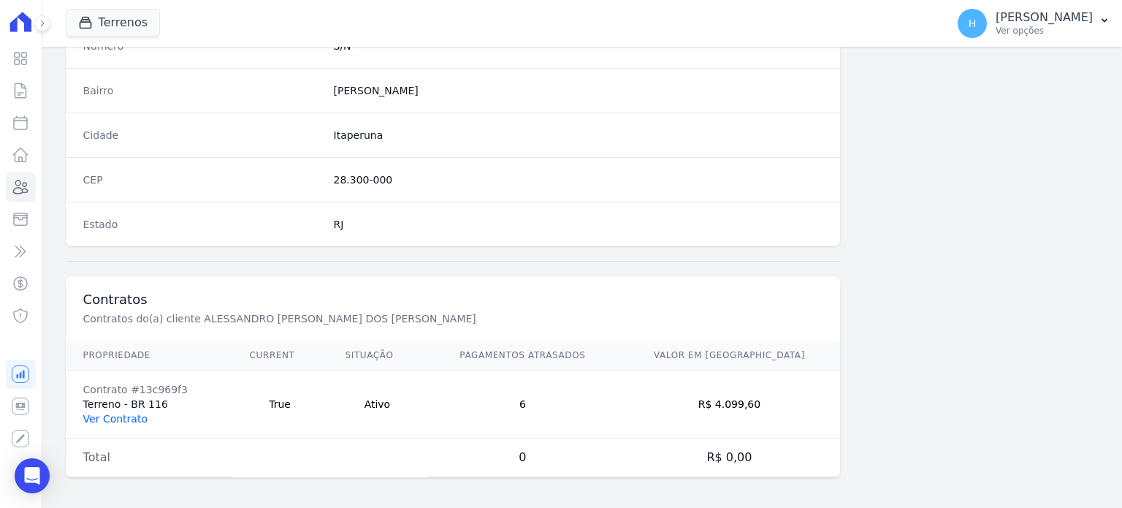
click at [123, 413] on link "Ver Contrato" at bounding box center [115, 419] width 64 height 12
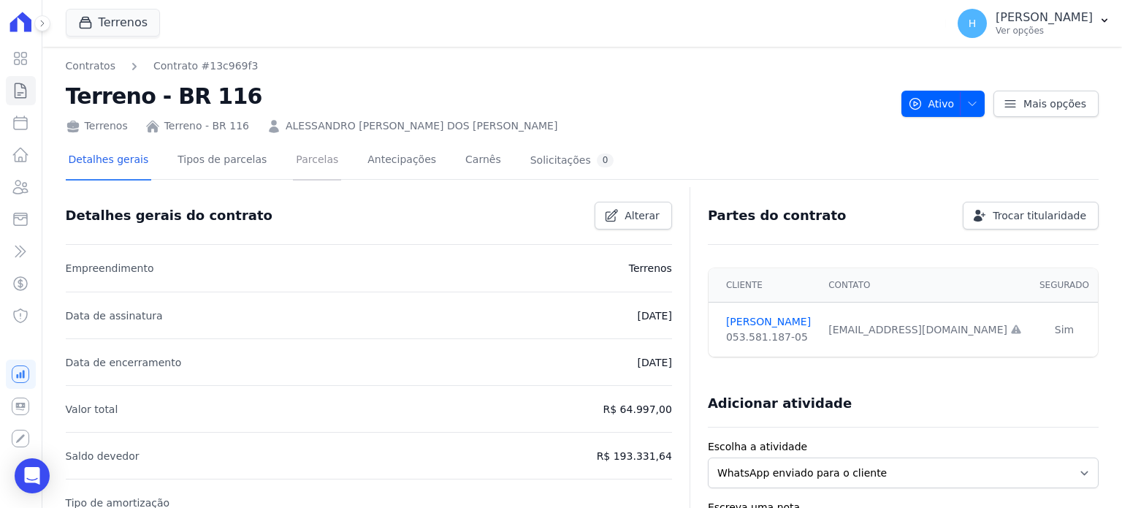
click at [303, 163] on link "Parcelas" at bounding box center [317, 161] width 48 height 39
